Goal: Task Accomplishment & Management: Complete application form

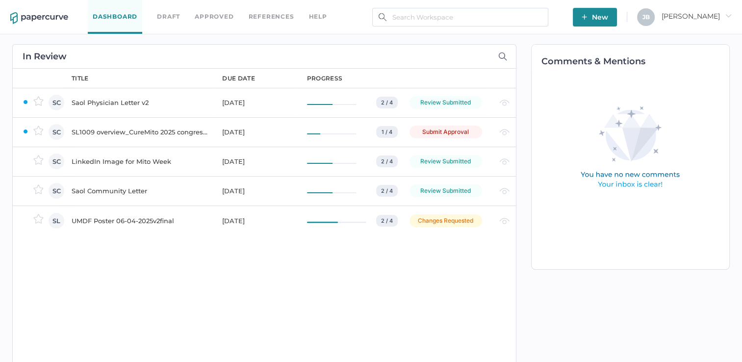
click at [98, 133] on div "SL1009 overview_CureMito 2025 congress_for PRC" at bounding box center [141, 132] width 139 height 12
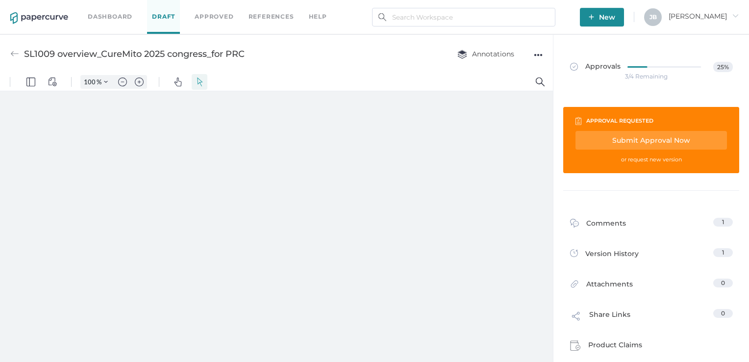
type input "111"
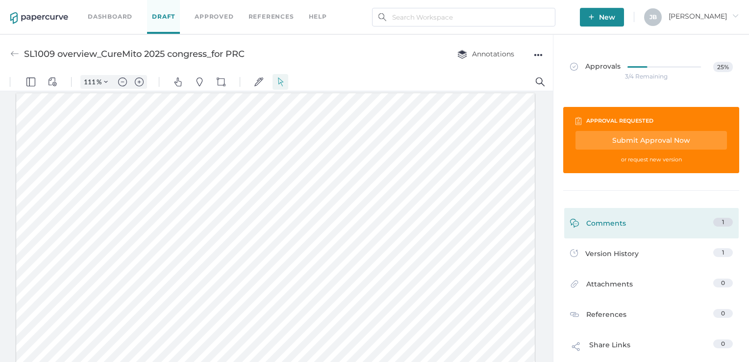
click at [604, 222] on div "Comments" at bounding box center [598, 225] width 56 height 15
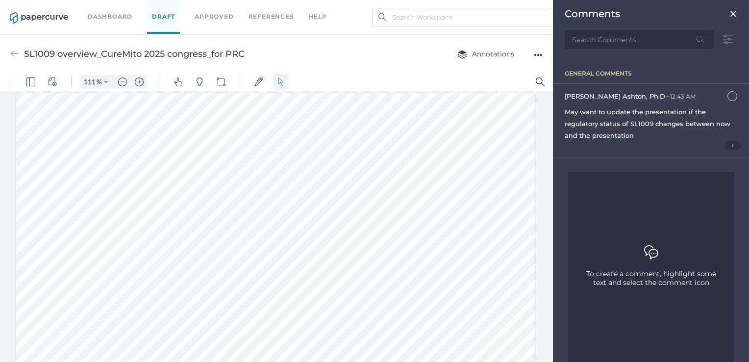
scroll to position [4, 0]
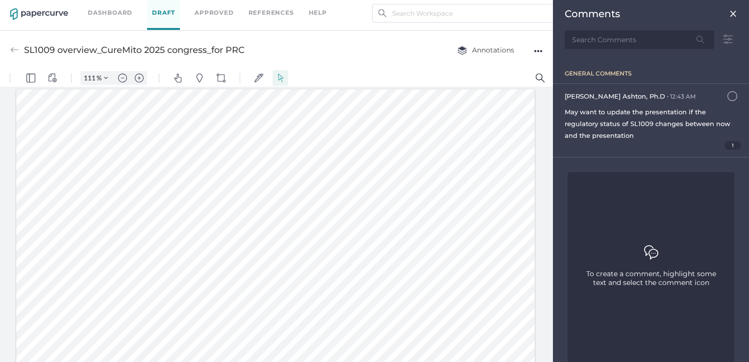
click at [730, 12] on img at bounding box center [734, 14] width 8 height 8
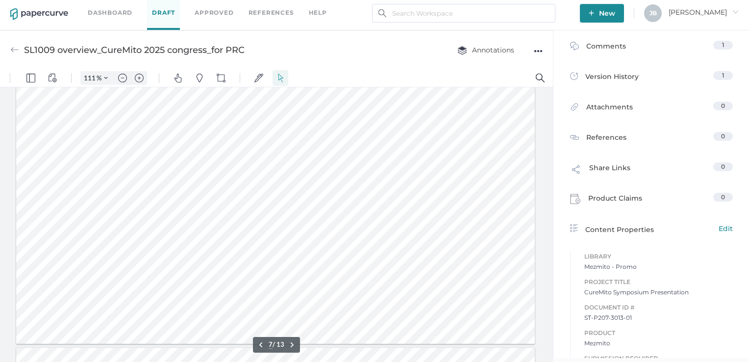
scroll to position [1834, 0]
drag, startPoint x: 223, startPoint y: 133, endPoint x: 243, endPoint y: 133, distance: 20.1
click at [243, 133] on div at bounding box center [275, 176] width 519 height 292
click at [239, 155] on img "Text Popup" at bounding box center [243, 158] width 9 height 9
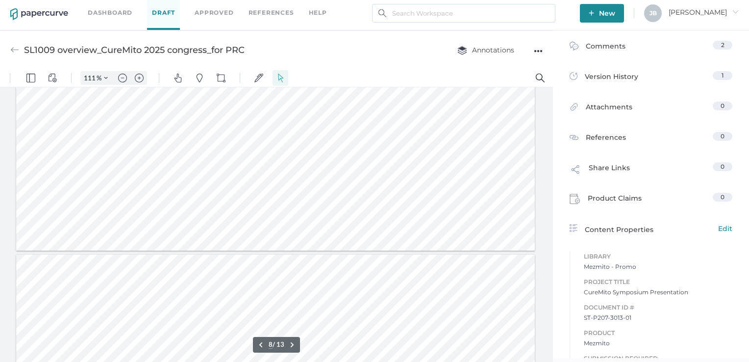
type input "9"
drag, startPoint x: 57, startPoint y: 198, endPoint x: 237, endPoint y: 264, distance: 191.5
click at [237, 264] on div at bounding box center [275, 231] width 519 height 292
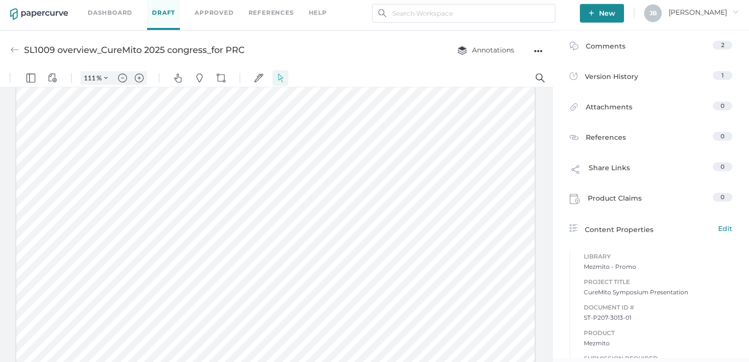
click at [231, 256] on div at bounding box center [275, 231] width 519 height 292
click at [615, 11] on span "New" at bounding box center [602, 13] width 26 height 19
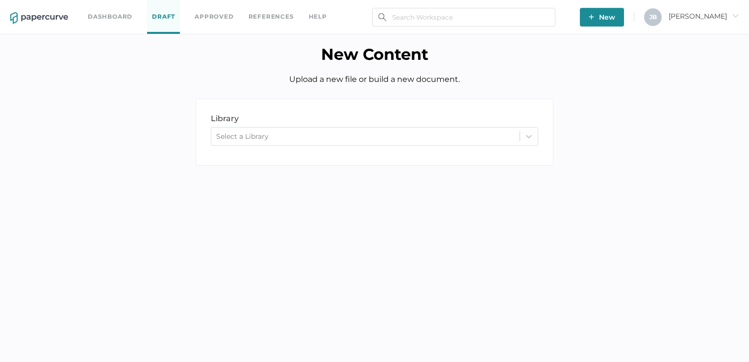
click at [165, 15] on link "Draft" at bounding box center [163, 17] width 33 height 34
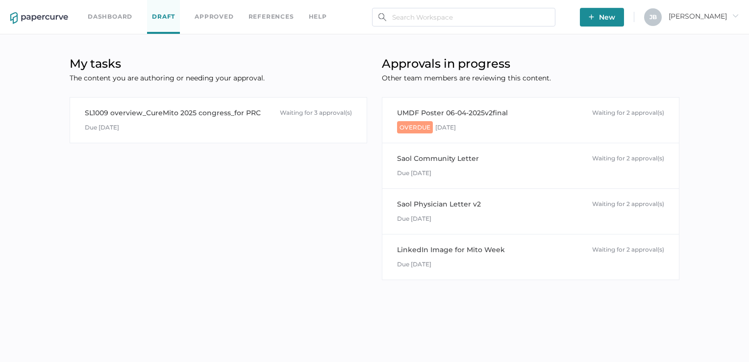
click at [98, 15] on link "Dashboard" at bounding box center [110, 16] width 45 height 11
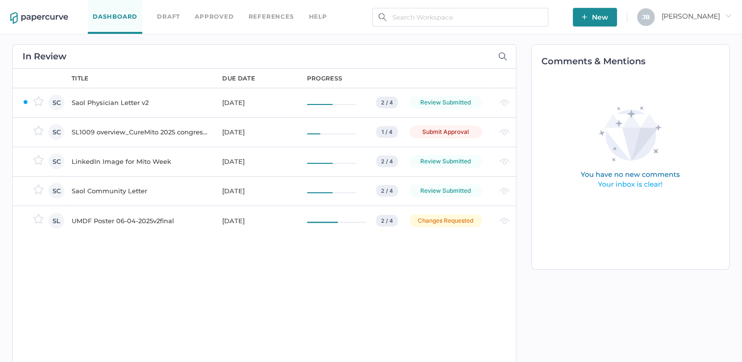
click at [132, 130] on div "SL1009 overview_CureMito 2025 congress_for PRC" at bounding box center [141, 132] width 139 height 12
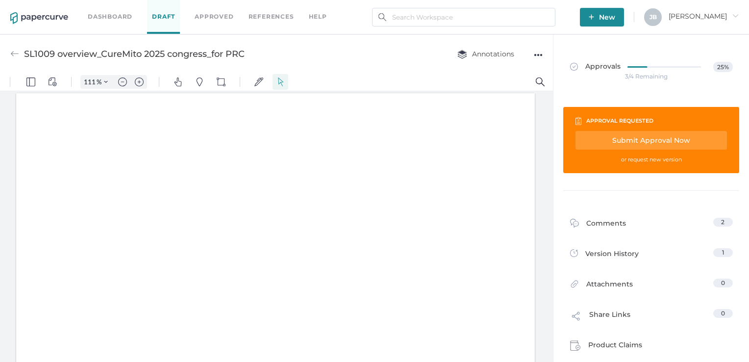
type input "111"
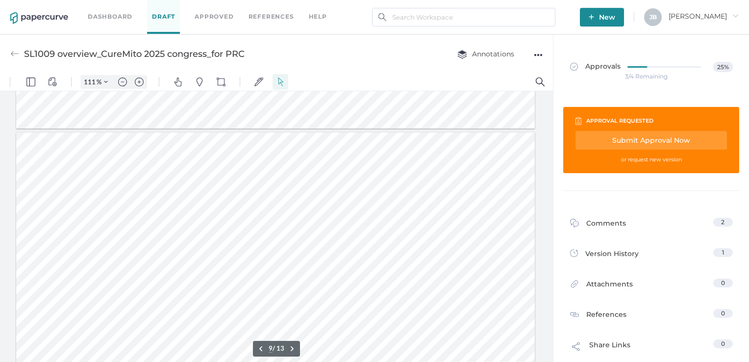
scroll to position [2392, 0]
drag, startPoint x: 550, startPoint y: 102, endPoint x: 553, endPoint y: 340, distance: 237.9
type input "9"
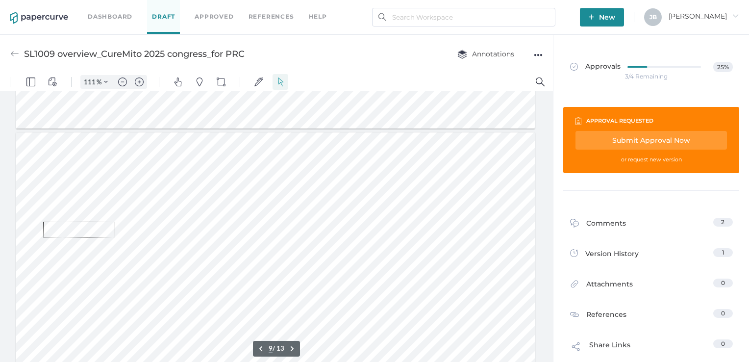
drag, startPoint x: 43, startPoint y: 222, endPoint x: 115, endPoint y: 237, distance: 73.8
click at [115, 237] on div at bounding box center [275, 278] width 519 height 292
click at [194, 84] on button "Pins" at bounding box center [200, 82] width 16 height 16
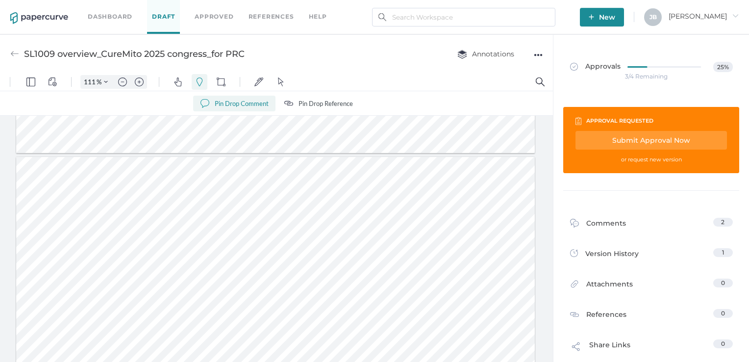
drag, startPoint x: 169, startPoint y: 265, endPoint x: 185, endPoint y: 271, distance: 17.7
click at [185, 271] on div at bounding box center [275, 303] width 519 height 292
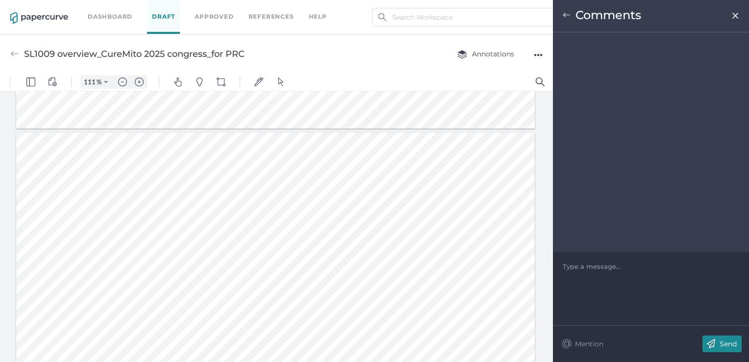
click at [643, 274] on div "Type a message..." at bounding box center [651, 266] width 177 height 29
click at [614, 292] on div "Type a message..." at bounding box center [651, 289] width 196 height 74
click at [603, 262] on div at bounding box center [651, 266] width 176 height 10
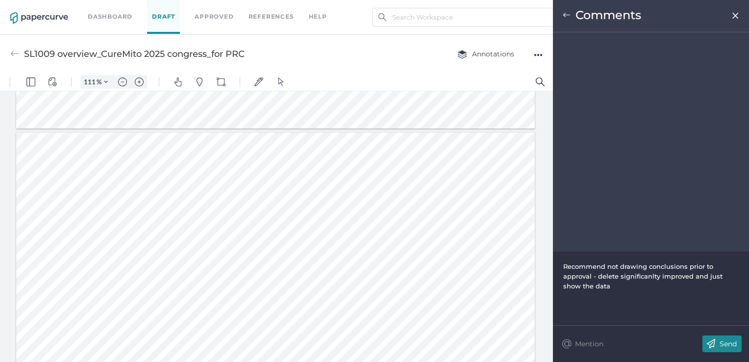
click at [738, 344] on div "Send" at bounding box center [722, 343] width 39 height 17
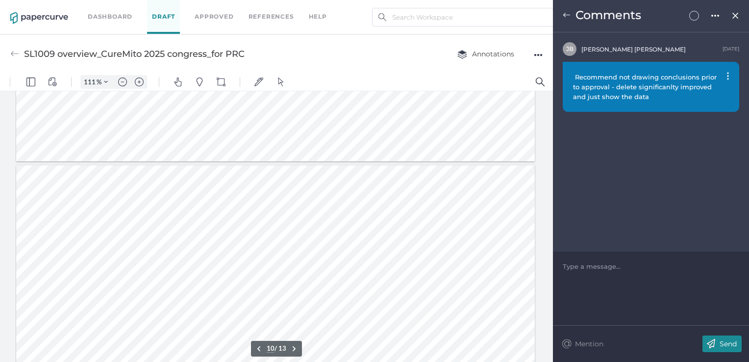
scroll to position [2606, 0]
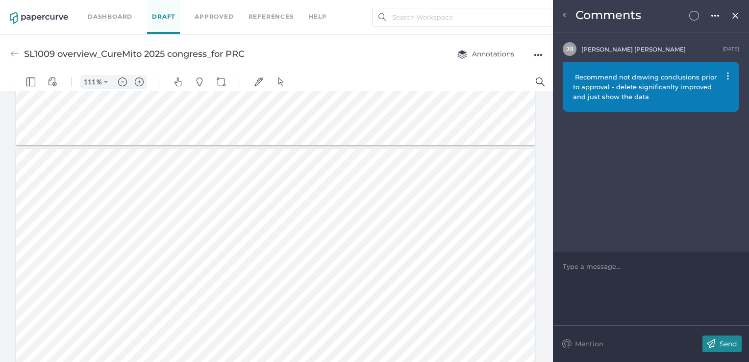
drag, startPoint x: 249, startPoint y: 218, endPoint x: 257, endPoint y: 220, distance: 9.0
click at [257, 220] on div at bounding box center [275, 295] width 519 height 292
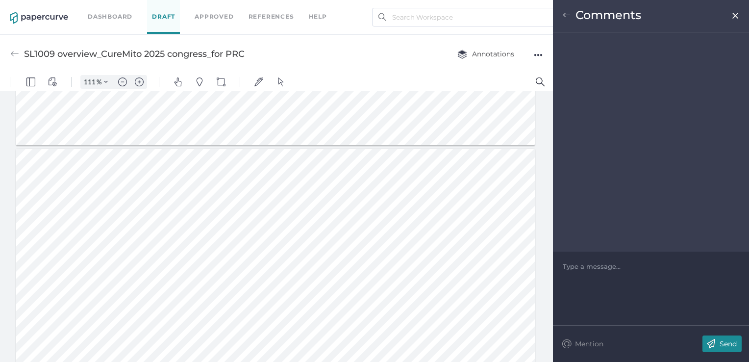
click at [244, 217] on div at bounding box center [275, 295] width 519 height 292
click at [180, 80] on img "Pan" at bounding box center [178, 81] width 9 height 9
click at [258, 76] on button "Signatures" at bounding box center [259, 82] width 16 height 16
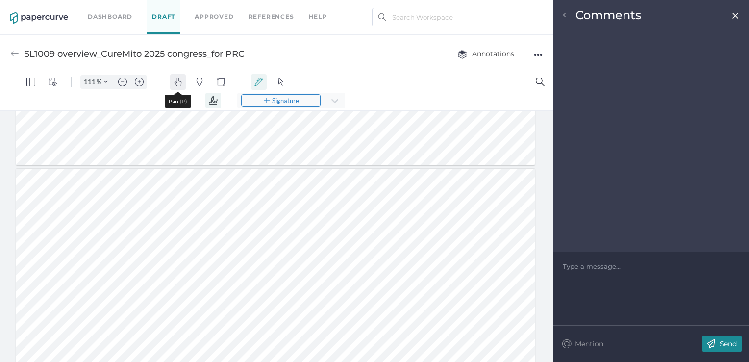
click at [181, 81] on img "Pan" at bounding box center [178, 81] width 9 height 9
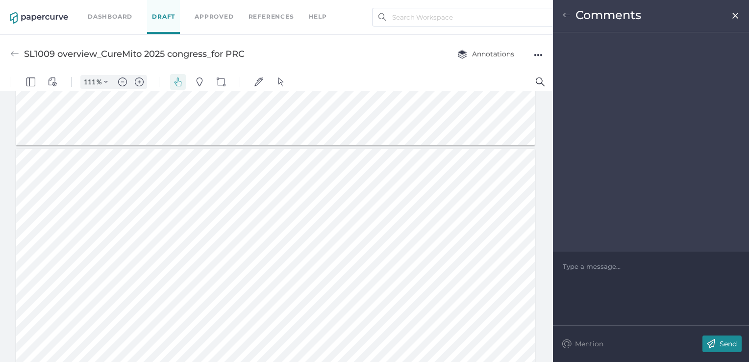
scroll to position [2605, 0]
drag, startPoint x: 240, startPoint y: 211, endPoint x: 251, endPoint y: 212, distance: 10.8
click at [251, 212] on div at bounding box center [275, 296] width 519 height 292
click at [218, 79] on img "Shapes" at bounding box center [221, 81] width 9 height 9
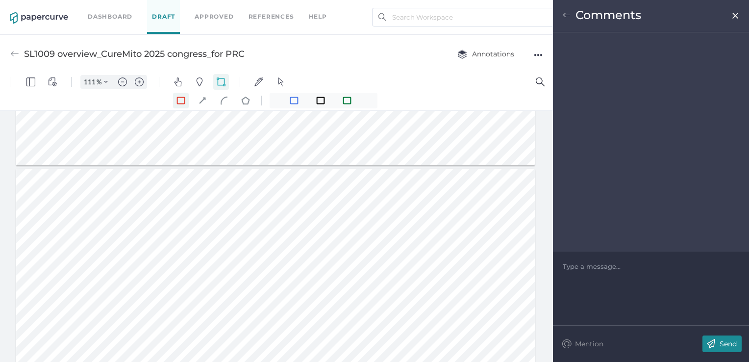
click at [244, 233] on div at bounding box center [275, 315] width 519 height 292
click at [278, 219] on div at bounding box center [275, 296] width 519 height 292
click at [280, 215] on div at bounding box center [275, 296] width 519 height 292
click at [280, 218] on div at bounding box center [275, 296] width 519 height 292
click at [251, 219] on div at bounding box center [275, 296] width 519 height 292
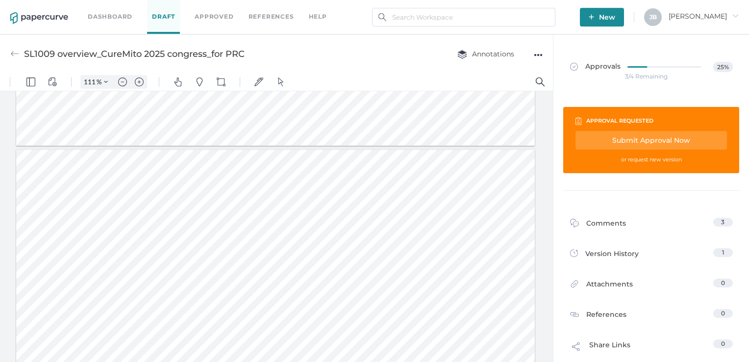
click at [247, 215] on div at bounding box center [275, 296] width 519 height 292
click at [246, 214] on div at bounding box center [275, 296] width 519 height 292
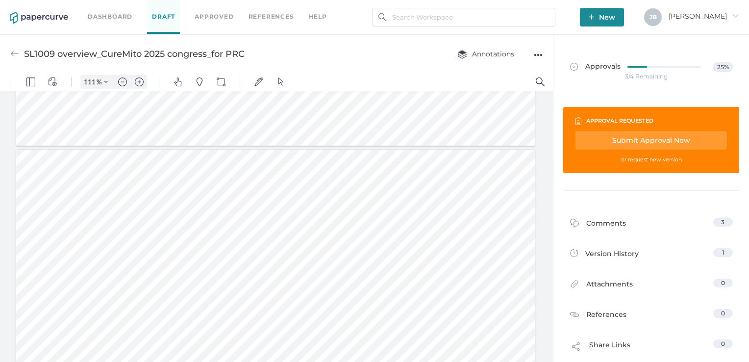
drag, startPoint x: 246, startPoint y: 214, endPoint x: 253, endPoint y: 214, distance: 6.9
click at [253, 214] on div at bounding box center [275, 296] width 519 height 292
click at [275, 176] on div at bounding box center [275, 296] width 519 height 292
click at [254, 214] on div at bounding box center [275, 296] width 519 height 292
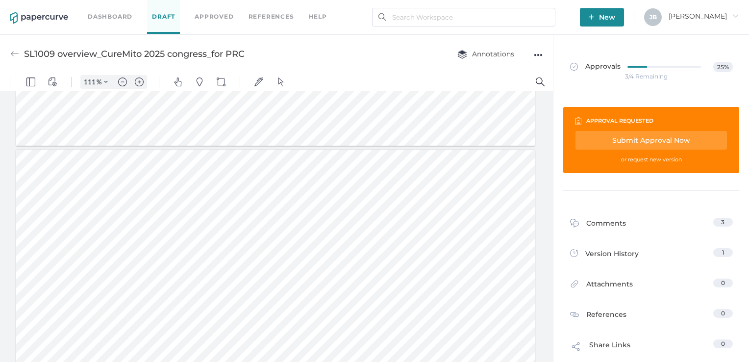
click at [250, 214] on div at bounding box center [275, 296] width 519 height 292
drag, startPoint x: 251, startPoint y: 214, endPoint x: 256, endPoint y: 192, distance: 22.6
click at [256, 192] on div at bounding box center [275, 296] width 519 height 292
click at [606, 221] on div "Comments" at bounding box center [598, 225] width 56 height 15
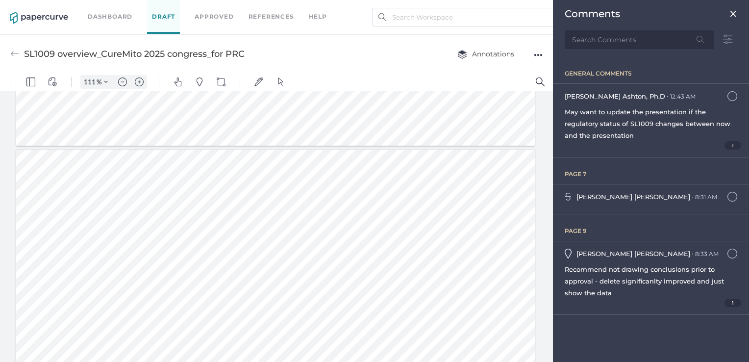
scroll to position [4, 0]
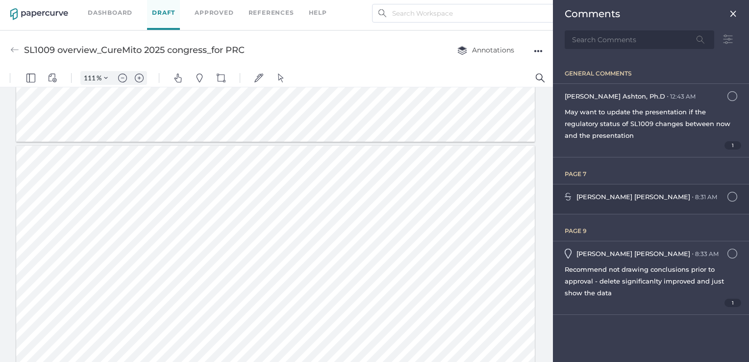
click at [610, 193] on span "[PERSON_NAME]" at bounding box center [634, 197] width 114 height 8
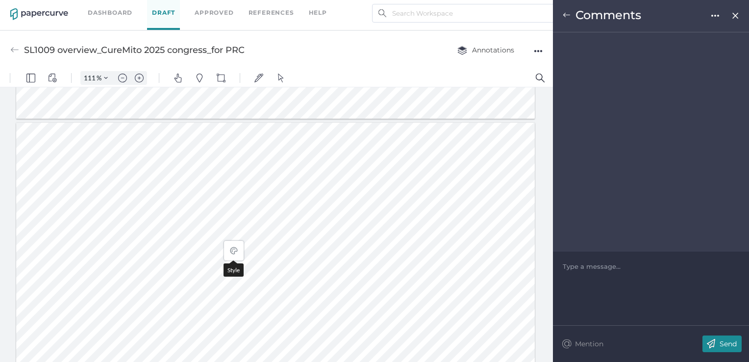
click at [736, 12] on img at bounding box center [736, 16] width 8 height 8
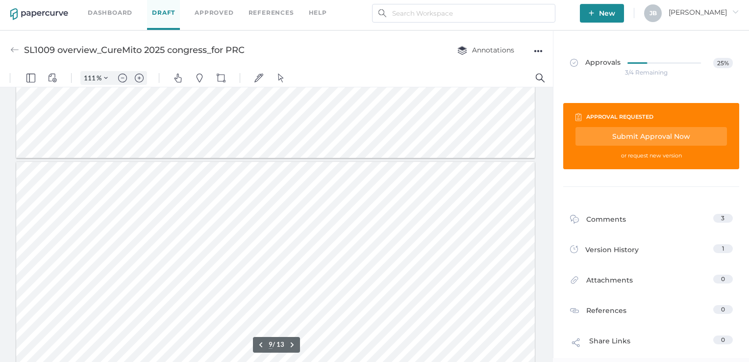
scroll to position [2387, 0]
type input "10"
click at [258, 143] on div at bounding box center [275, 248] width 519 height 292
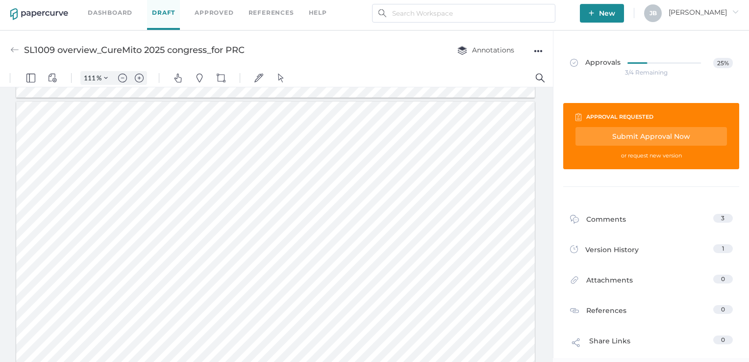
click at [258, 143] on div at bounding box center [275, 248] width 519 height 292
click at [258, 144] on div at bounding box center [275, 248] width 519 height 292
click at [280, 121] on div at bounding box center [275, 248] width 519 height 292
click at [254, 150] on div at bounding box center [275, 248] width 519 height 292
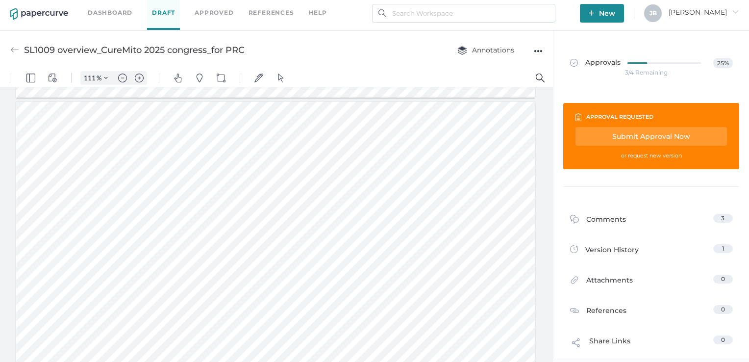
click at [254, 150] on div at bounding box center [275, 248] width 519 height 292
click at [181, 82] on button "Pan" at bounding box center [178, 78] width 16 height 16
drag, startPoint x: 239, startPoint y: 166, endPoint x: 251, endPoint y: 166, distance: 12.3
click at [251, 166] on div at bounding box center [275, 248] width 519 height 292
click at [252, 166] on div at bounding box center [275, 248] width 519 height 292
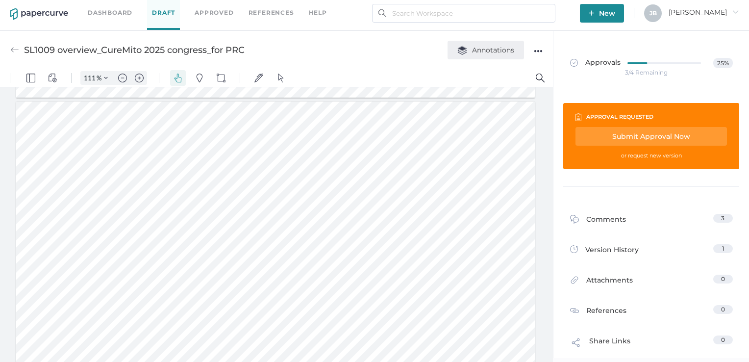
click at [490, 51] on span "Annotations" at bounding box center [486, 50] width 57 height 9
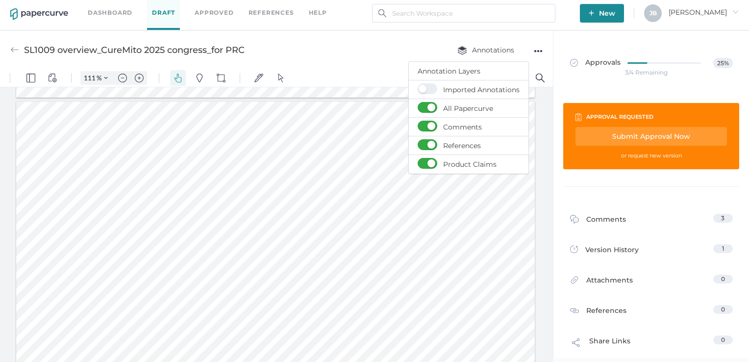
click at [534, 50] on div "●●●" at bounding box center [538, 51] width 9 height 14
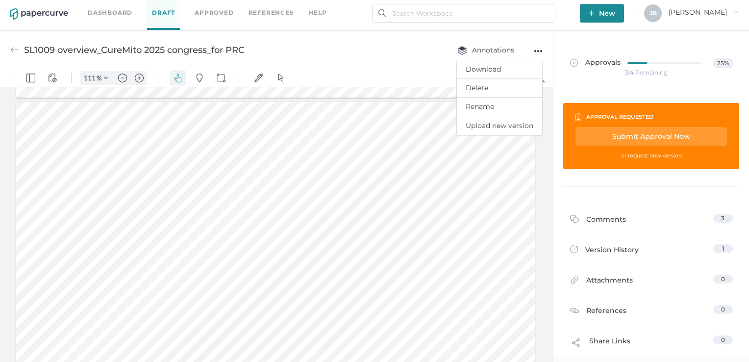
click at [394, 57] on div "SL1009 overview_CureMito 2025 congress_for PRC Annotations ●●● Download Delete …" at bounding box center [276, 49] width 553 height 39
click at [182, 75] on img "Pan" at bounding box center [178, 78] width 9 height 9
click at [56, 79] on img "View Controls" at bounding box center [52, 78] width 9 height 9
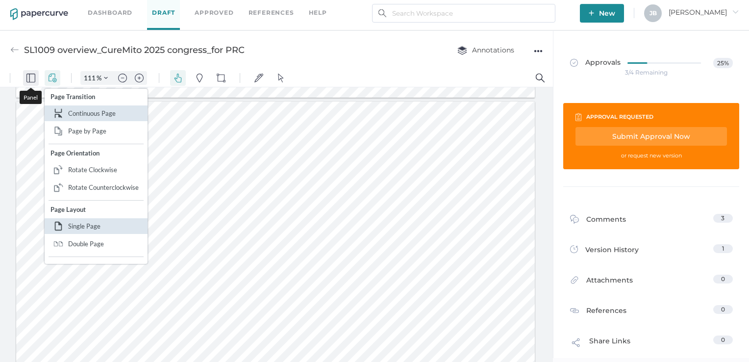
click at [30, 77] on img "Panel" at bounding box center [30, 78] width 9 height 9
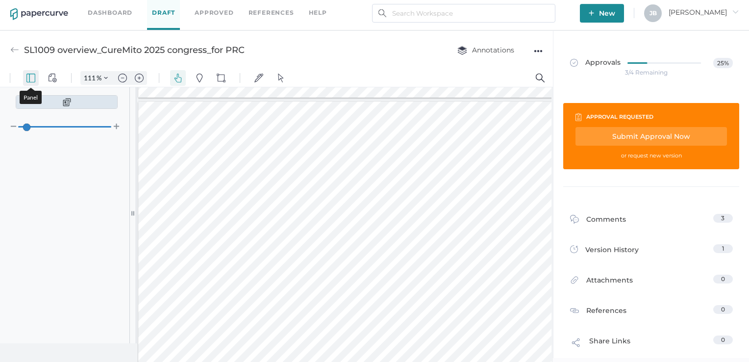
scroll to position [773, 0]
click at [32, 78] on img "Panel" at bounding box center [30, 78] width 9 height 9
click at [251, 170] on div at bounding box center [275, 248] width 519 height 292
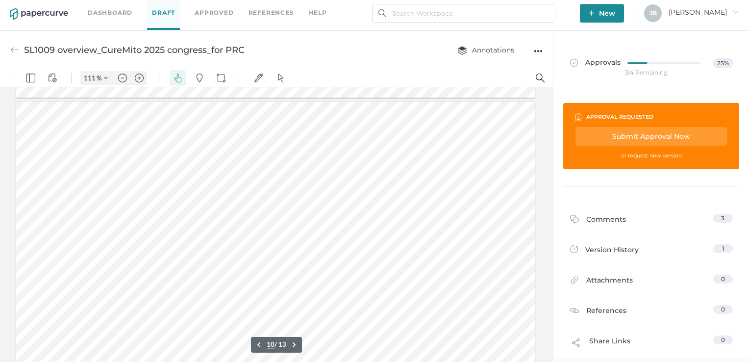
scroll to position [2640, 0]
drag, startPoint x: 252, startPoint y: 144, endPoint x: 253, endPoint y: 153, distance: 9.4
click at [253, 153] on div at bounding box center [275, 257] width 519 height 292
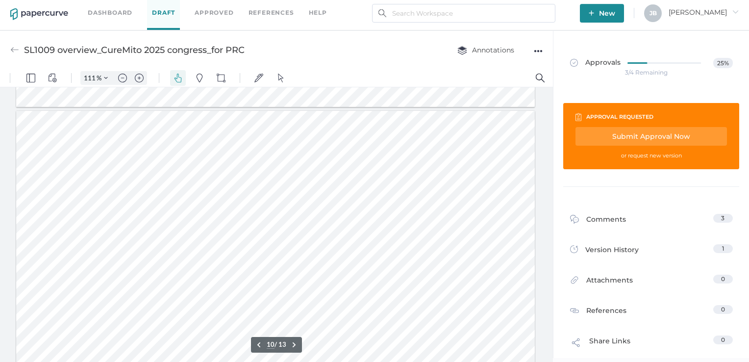
drag, startPoint x: 254, startPoint y: 154, endPoint x: 252, endPoint y: 168, distance: 13.9
click at [252, 168] on div at bounding box center [275, 257] width 519 height 292
click at [228, 159] on div at bounding box center [275, 257] width 519 height 292
drag, startPoint x: 250, startPoint y: 167, endPoint x: 395, endPoint y: 149, distance: 146.7
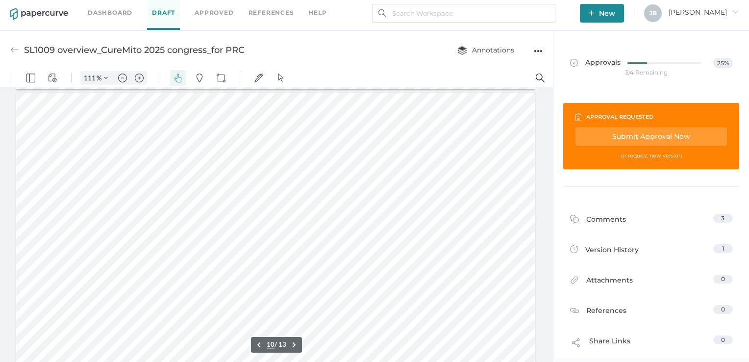
click at [395, 149] on div at bounding box center [275, 239] width 519 height 292
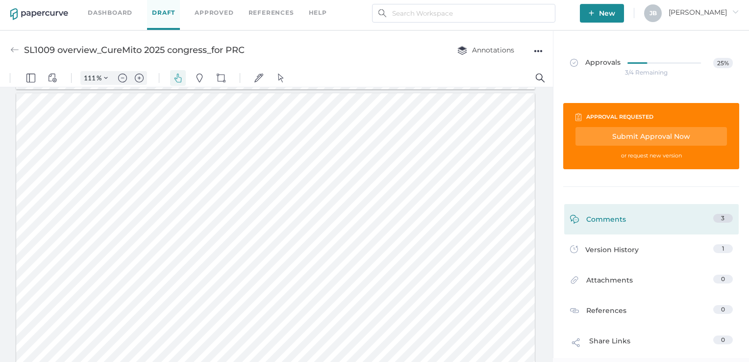
click at [610, 214] on div "Comments" at bounding box center [598, 221] width 56 height 15
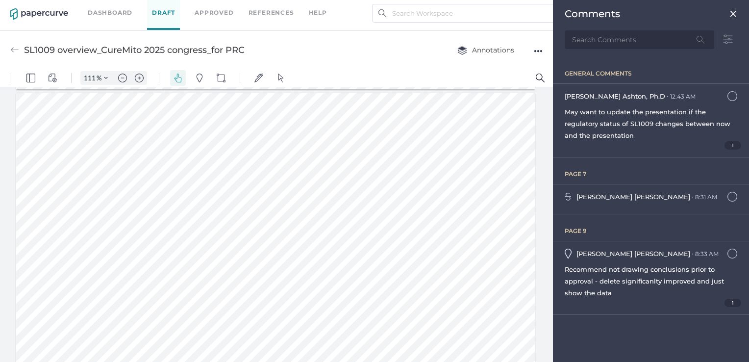
scroll to position [173, 0]
click at [446, 140] on div at bounding box center [275, 239] width 519 height 292
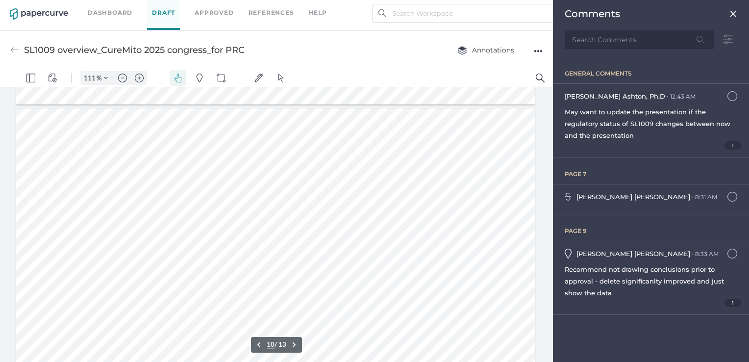
scroll to position [2636, 0]
drag, startPoint x: 501, startPoint y: 155, endPoint x: 508, endPoint y: 176, distance: 22.0
click at [508, 176] on div at bounding box center [275, 260] width 519 height 292
click at [199, 75] on img "Pins" at bounding box center [199, 78] width 9 height 9
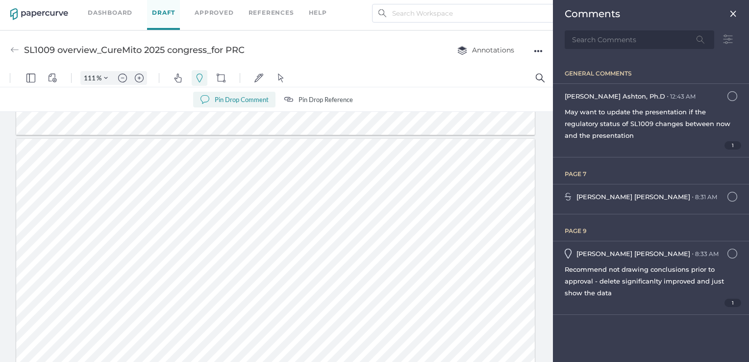
drag, startPoint x: 498, startPoint y: 206, endPoint x: 505, endPoint y: 219, distance: 14.7
click at [505, 219] on div at bounding box center [275, 285] width 519 height 292
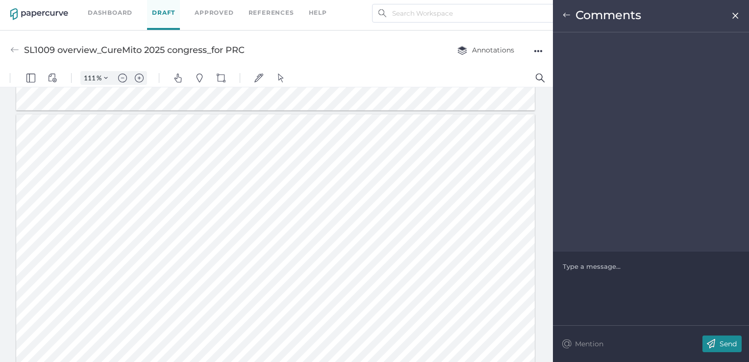
click at [592, 269] on div at bounding box center [651, 266] width 176 height 10
click at [592, 265] on div at bounding box center [651, 266] width 176 height 10
click at [585, 265] on div at bounding box center [651, 266] width 176 height 10
click at [569, 266] on div at bounding box center [651, 266] width 176 height 10
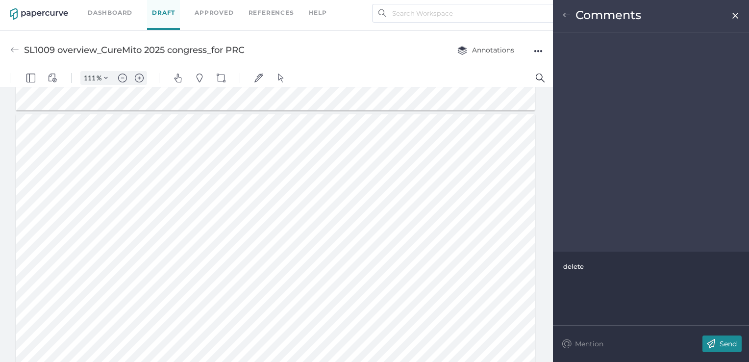
click at [588, 269] on div "delete" at bounding box center [651, 266] width 176 height 10
click at [720, 347] on p "Send" at bounding box center [728, 343] width 17 height 9
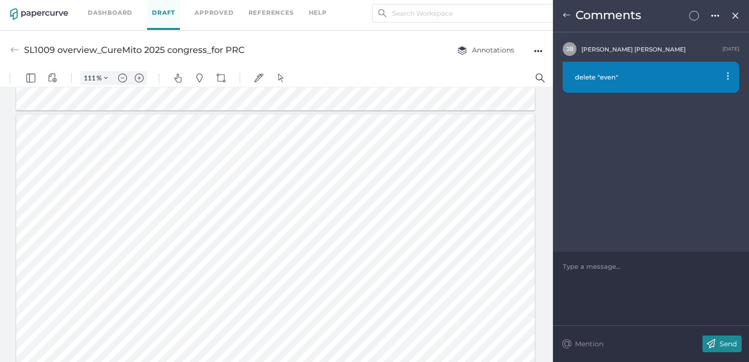
drag, startPoint x: 504, startPoint y: 191, endPoint x: 272, endPoint y: 190, distance: 232.5
click at [272, 190] on div at bounding box center [275, 260] width 519 height 292
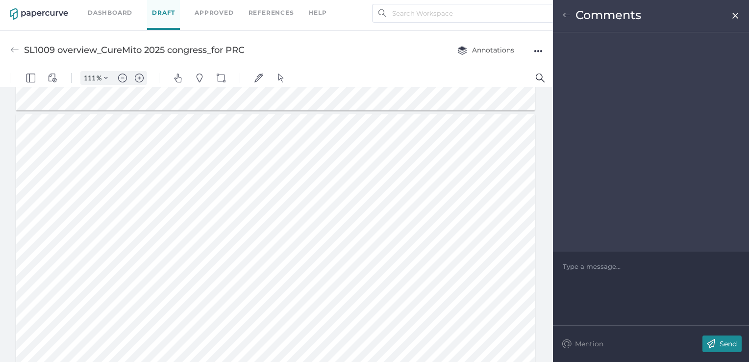
drag, startPoint x: 502, startPoint y: 196, endPoint x: 371, endPoint y: 180, distance: 132.4
click at [371, 180] on div at bounding box center [275, 260] width 519 height 292
click at [734, 17] on img at bounding box center [736, 16] width 8 height 8
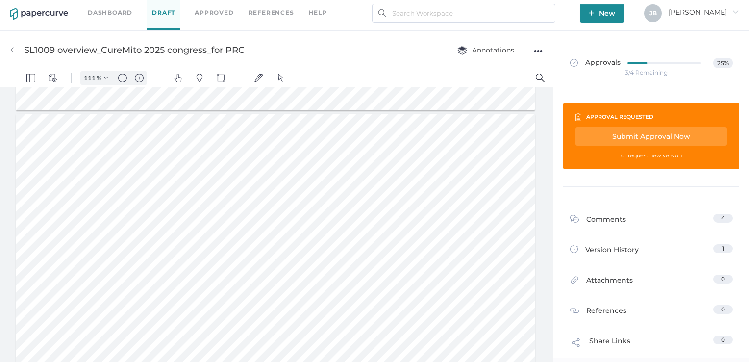
click at [504, 193] on div at bounding box center [275, 260] width 519 height 292
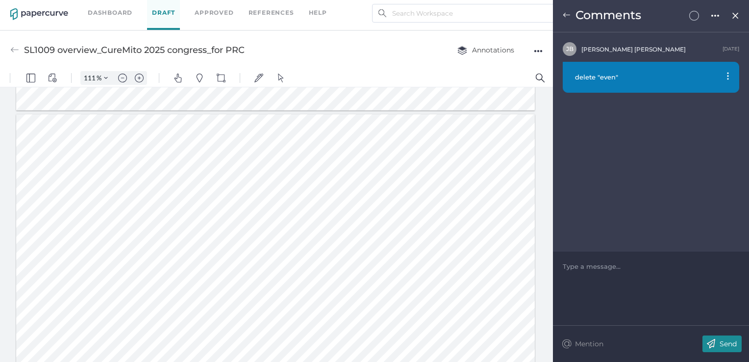
click at [724, 344] on p "Send" at bounding box center [728, 343] width 17 height 9
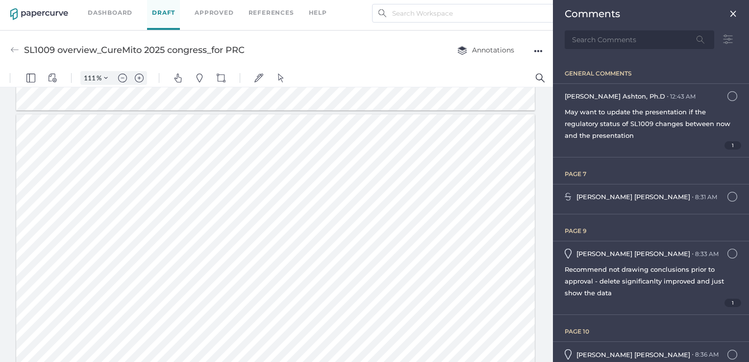
click at [522, 129] on div at bounding box center [275, 260] width 519 height 292
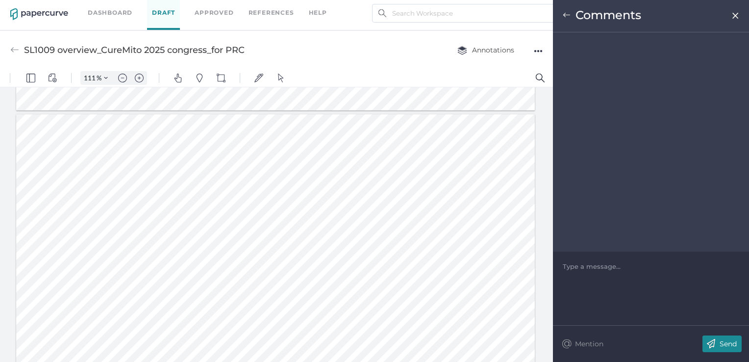
click at [734, 14] on img at bounding box center [736, 16] width 8 height 8
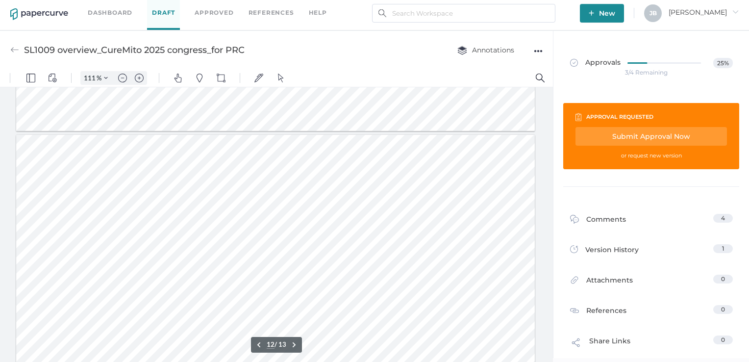
scroll to position [3268, 0]
type input "13"
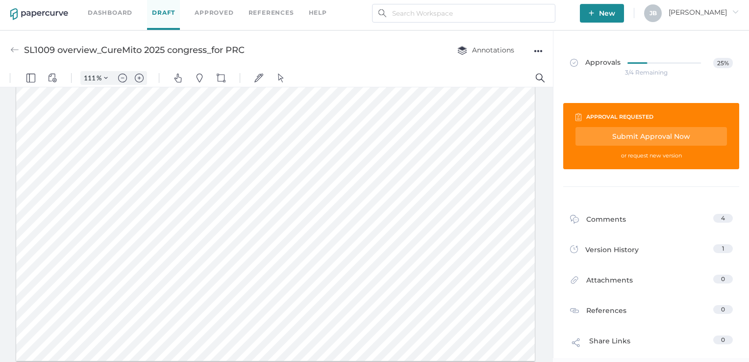
click at [647, 137] on div "Submit Approval Now" at bounding box center [652, 136] width 152 height 19
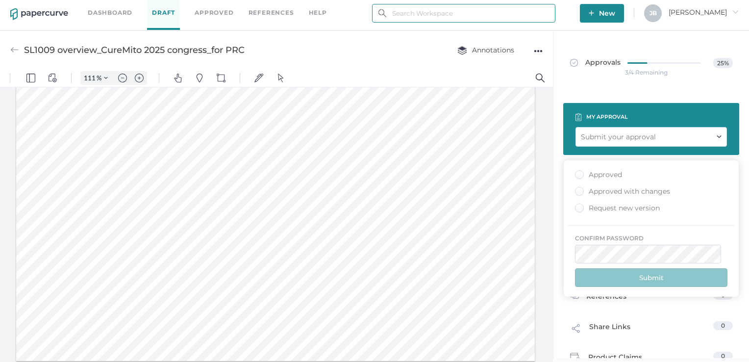
type input "[PERSON_NAME][EMAIL_ADDRESS][PERSON_NAME][DOMAIN_NAME]"
click at [581, 189] on div "Approved with changes" at bounding box center [622, 191] width 95 height 9
click at [578, 188] on input "Approved with changes" at bounding box center [578, 188] width 0 height 0
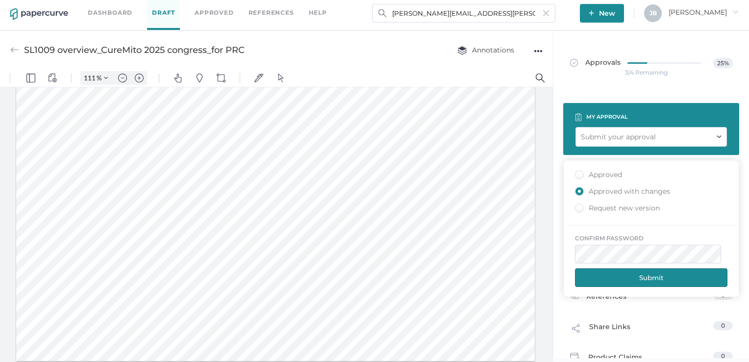
click at [646, 276] on button "Submit" at bounding box center [651, 277] width 153 height 19
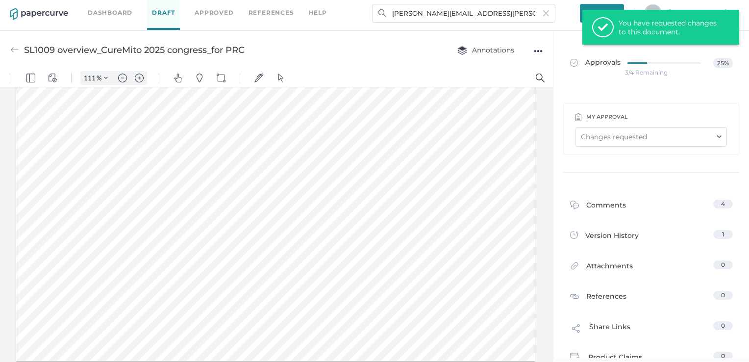
click at [101, 12] on link "Dashboard" at bounding box center [110, 12] width 45 height 11
